Goal: Task Accomplishment & Management: Complete application form

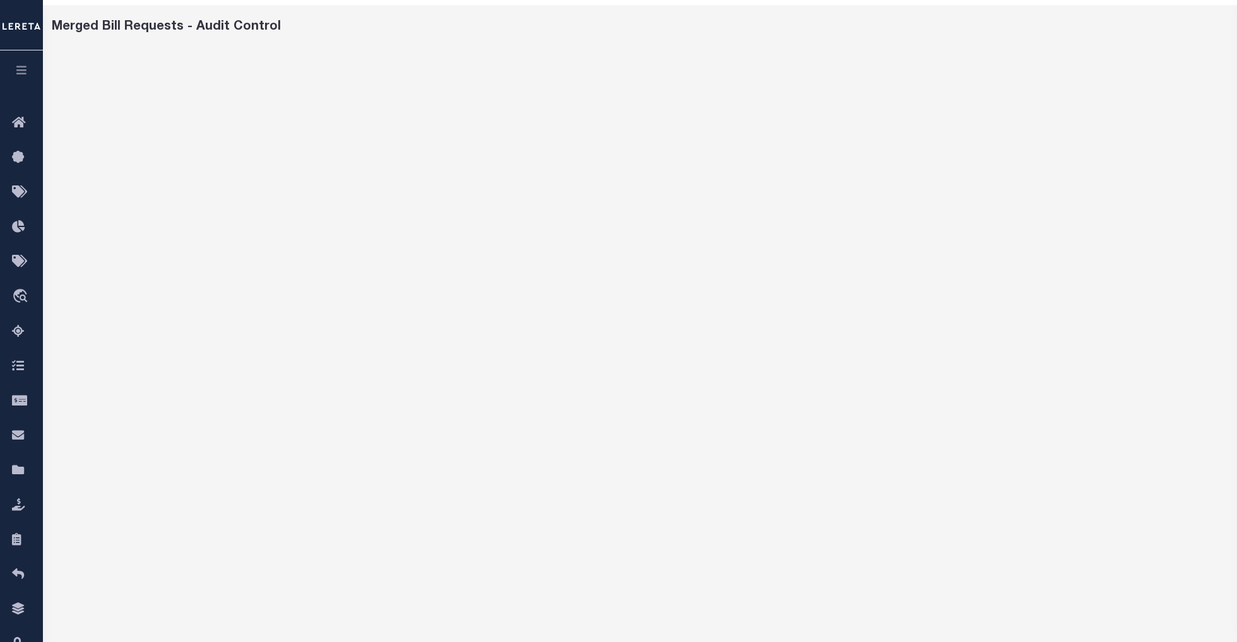
scroll to position [84, 0]
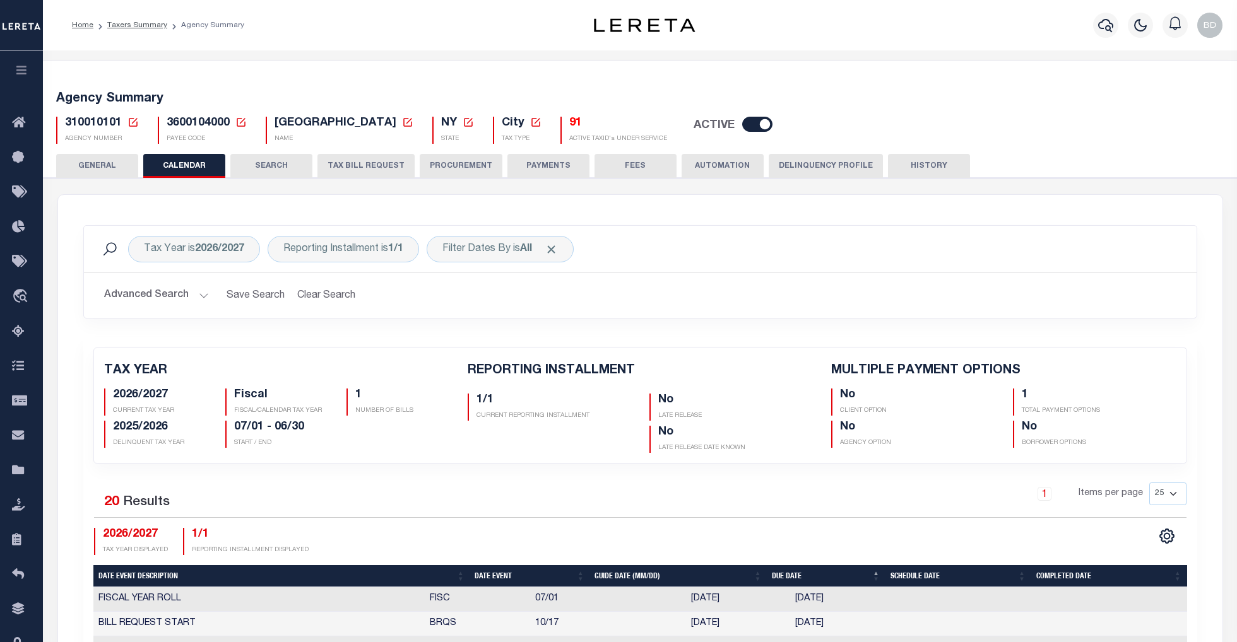
click at [130, 122] on icon at bounding box center [132, 122] width 11 height 11
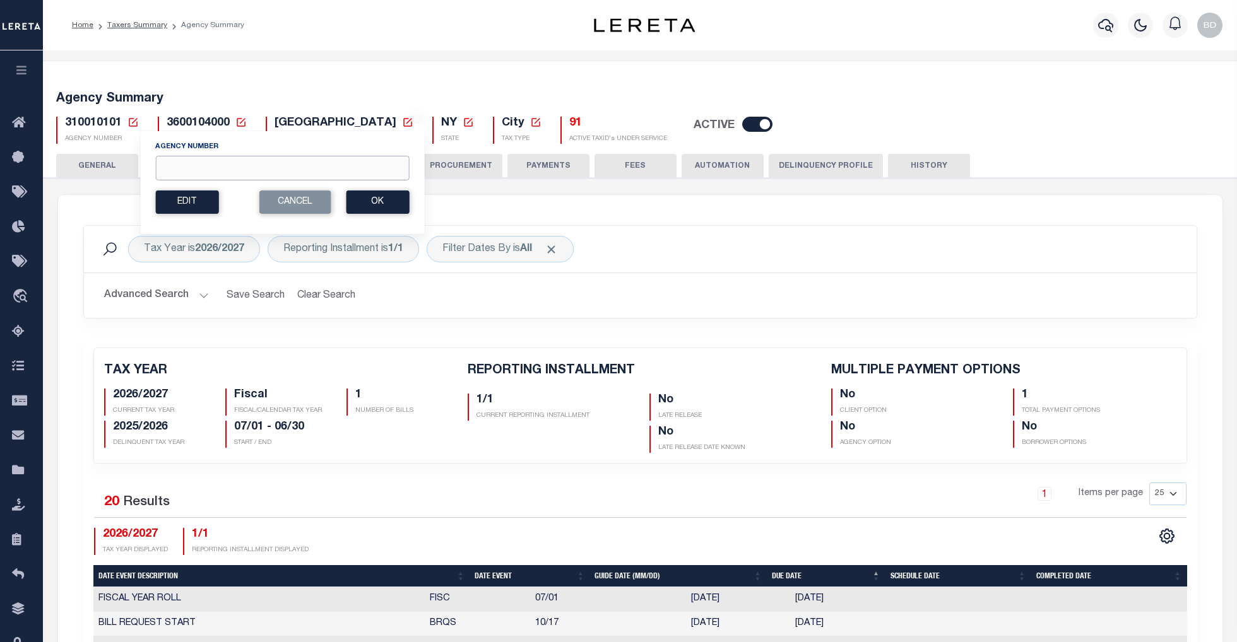
click at [212, 169] on input "Agency Number" at bounding box center [282, 168] width 254 height 25
type input "161050000"
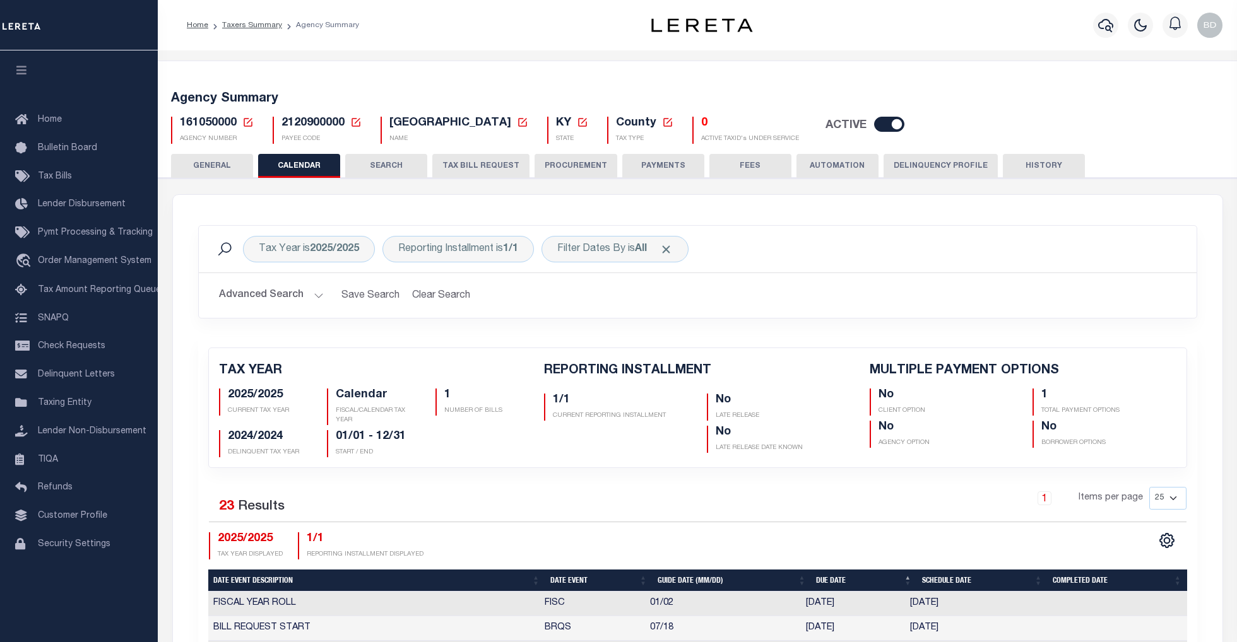
click at [460, 164] on button "TAX BILL REQUEST" at bounding box center [480, 166] width 97 height 24
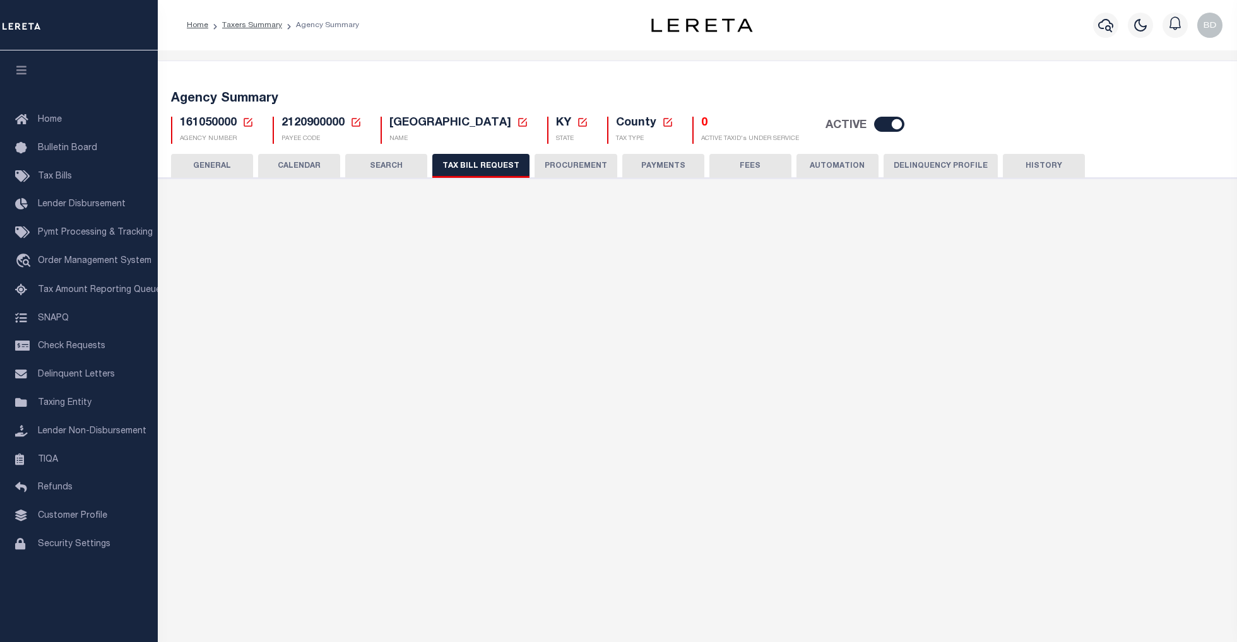
click at [460, 164] on button "TAX BILL REQUEST" at bounding box center [480, 166] width 97 height 24
select select "27"
select select "20"
select select "false"
select select "15"
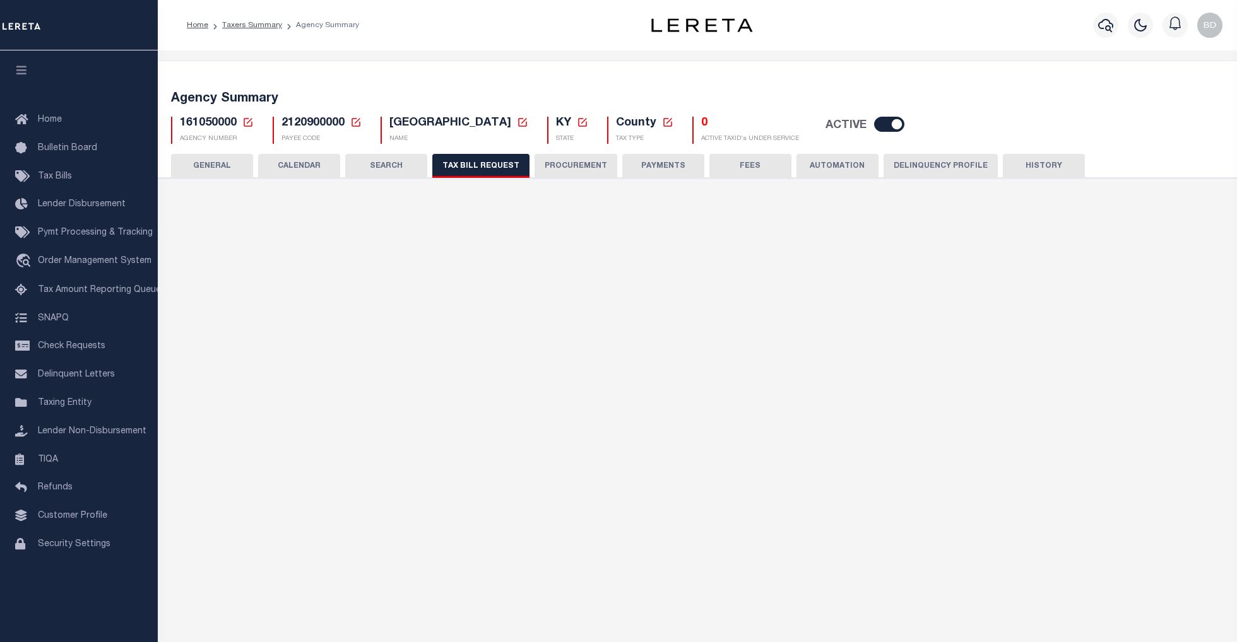
select select "1"
select select
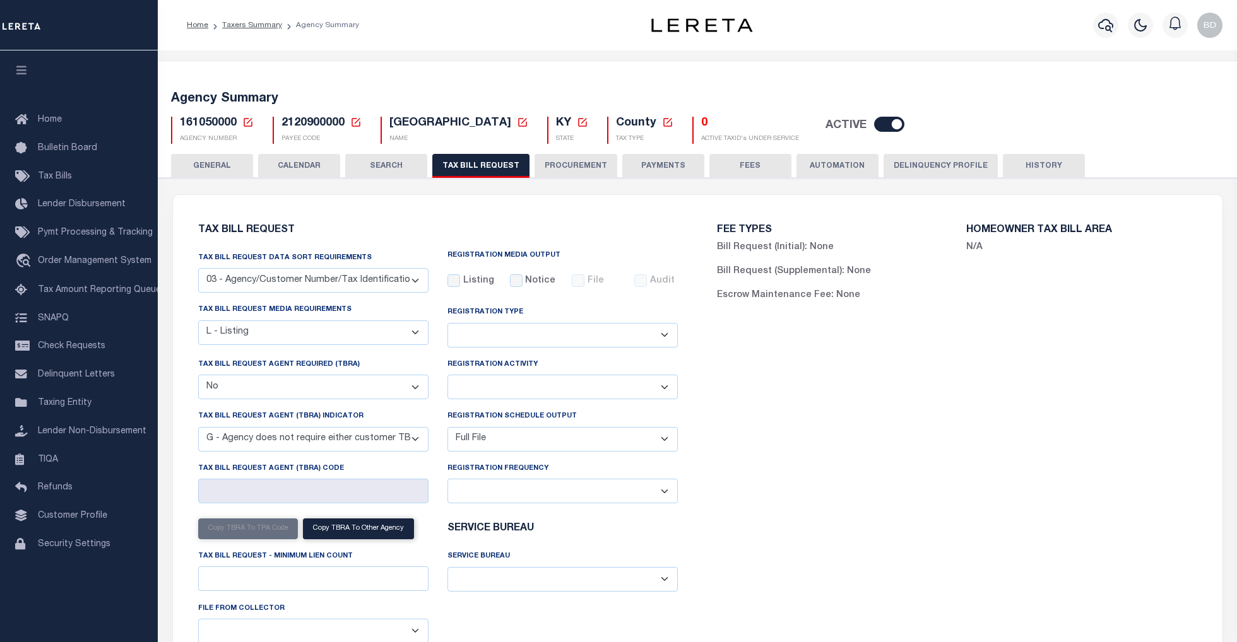
scroll to position [84, 0]
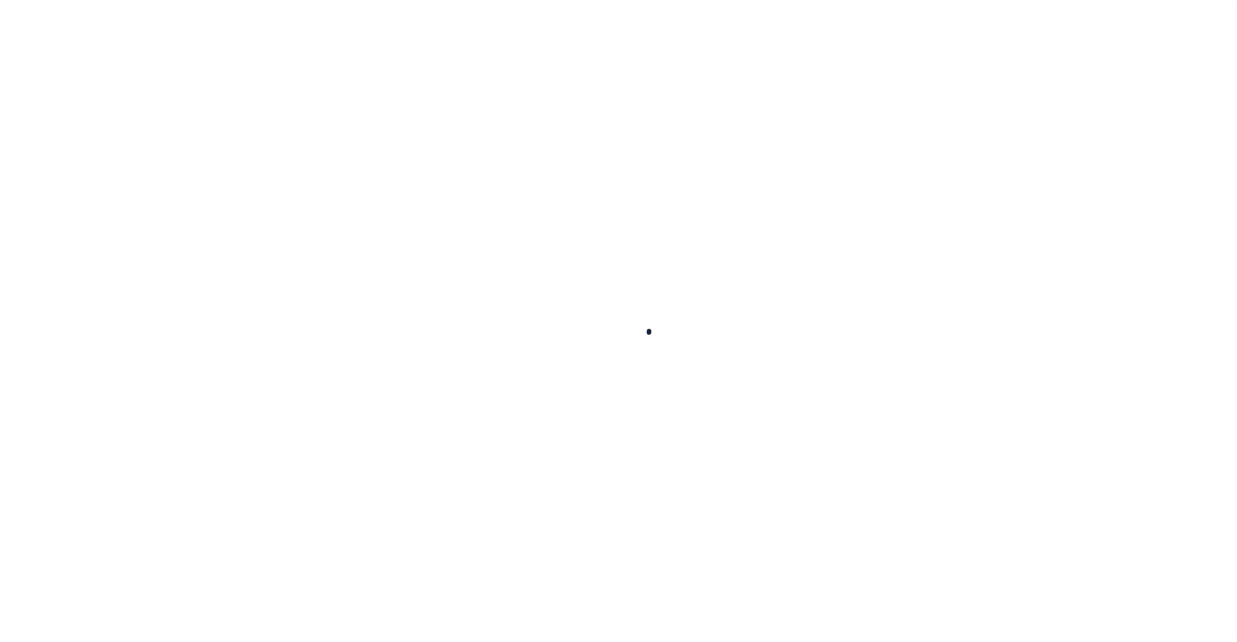
scroll to position [84, 0]
